Goal: Information Seeking & Learning: Learn about a topic

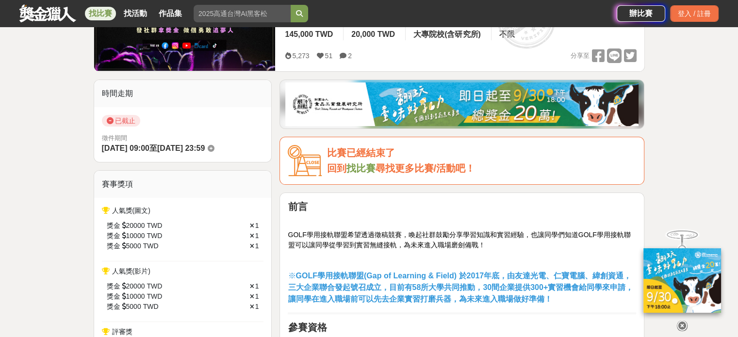
scroll to position [242, 0]
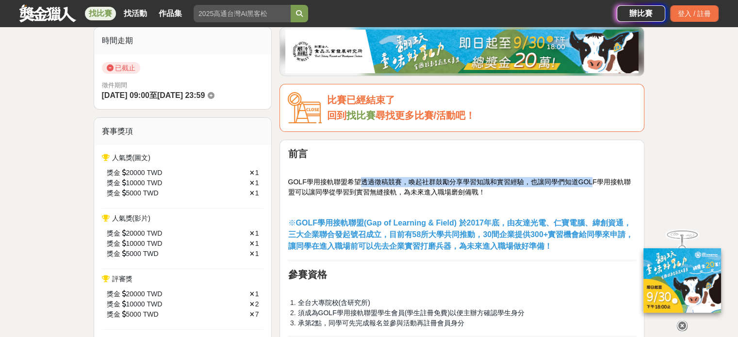
drag, startPoint x: 363, startPoint y: 180, endPoint x: 456, endPoint y: 200, distance: 95.3
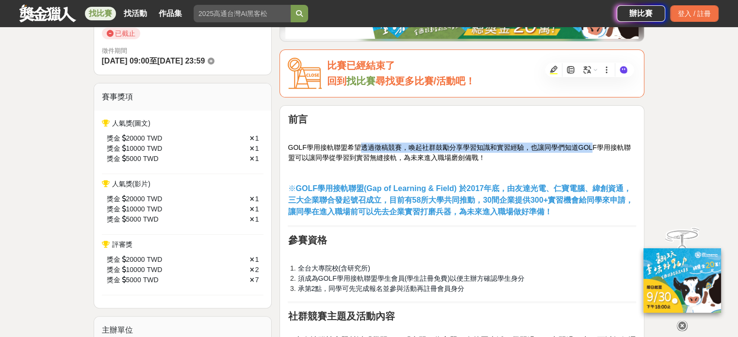
scroll to position [339, 0]
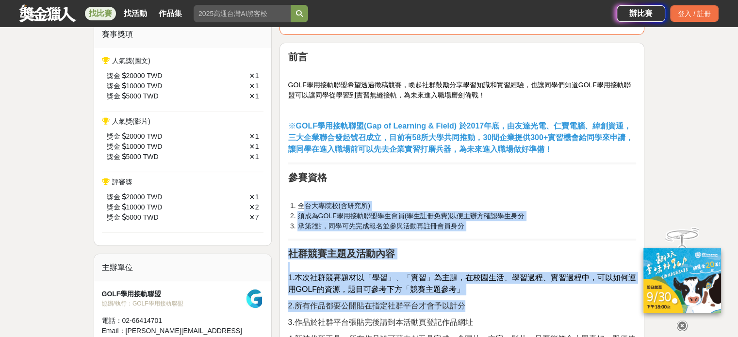
drag, startPoint x: 302, startPoint y: 200, endPoint x: 485, endPoint y: 295, distance: 205.8
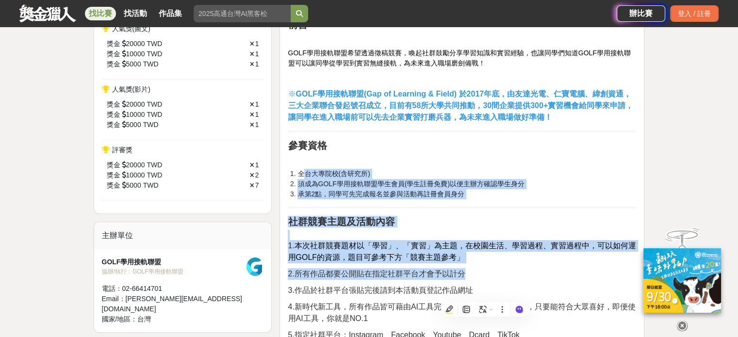
scroll to position [388, 0]
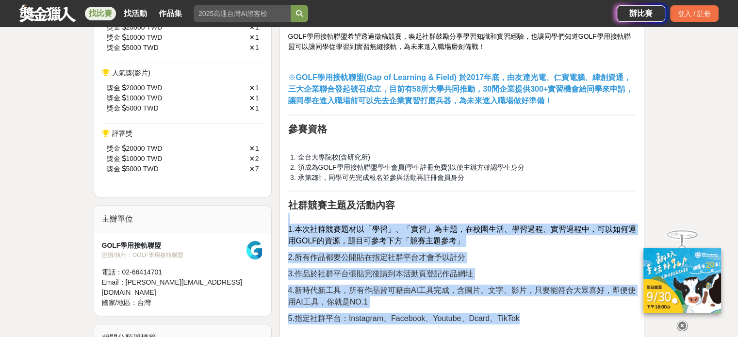
drag, startPoint x: 365, startPoint y: 220, endPoint x: 489, endPoint y: 281, distance: 138.6
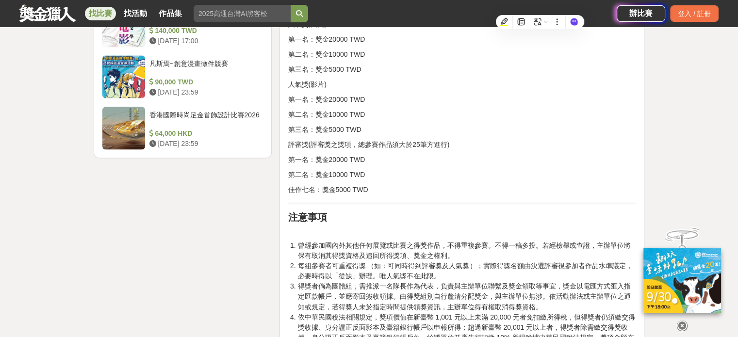
scroll to position [1649, 0]
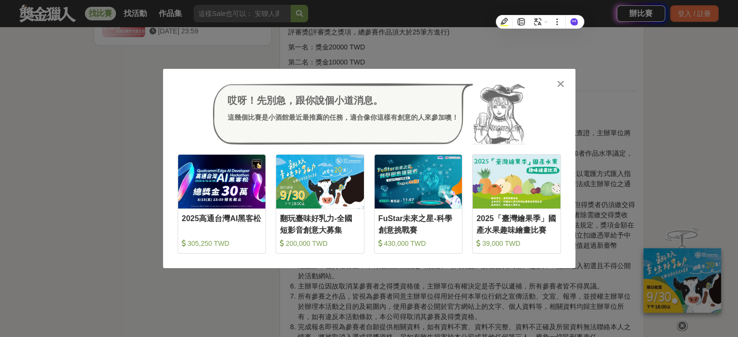
drag, startPoint x: 608, startPoint y: 53, endPoint x: 567, endPoint y: 78, distance: 47.0
click at [608, 53] on div "哎呀！先別急，跟你說個小道消息。 這幾個比賽是小酒館最近最推薦的任務，適合像你這樣有創意的人來參加噢！ 收藏 2025高通台灣AI黑客松 305,250 TW…" at bounding box center [369, 168] width 738 height 337
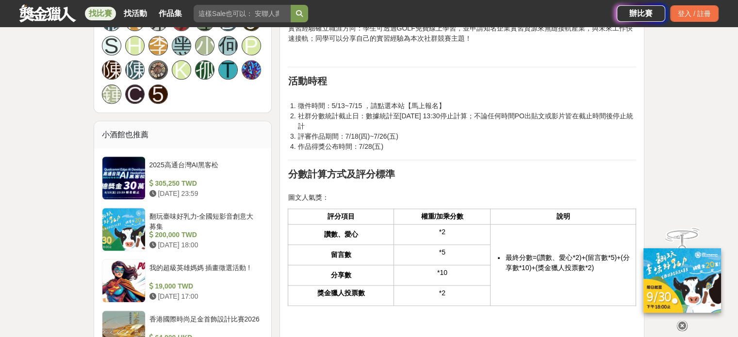
scroll to position [824, 0]
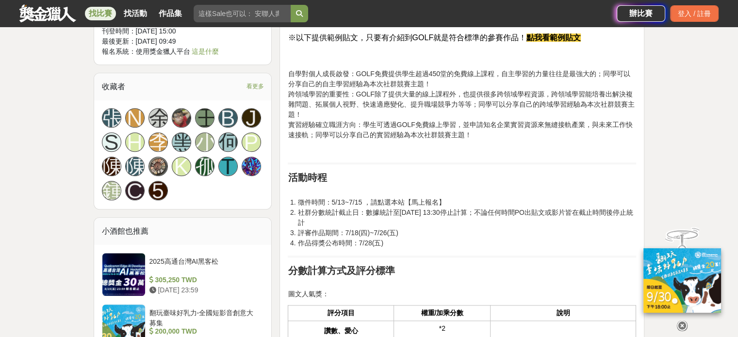
click at [424, 36] on span "※以下提供範例貼文，只要有介紹到GOLF就是符合標準的參賽作品！" at bounding box center [407, 37] width 239 height 8
copy span "GOLF"
